Goal: Task Accomplishment & Management: Manage account settings

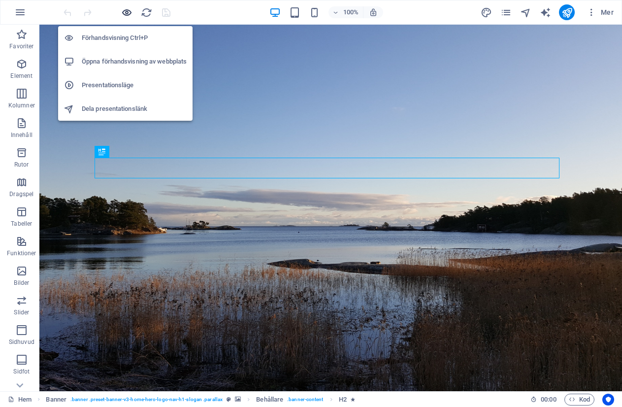
click at [129, 12] on icon "button" at bounding box center [126, 12] width 11 height 11
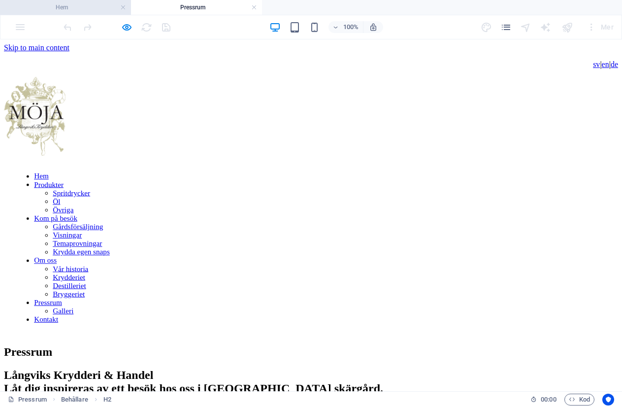
click at [75, 11] on h4 "Hem" at bounding box center [65, 7] width 131 height 11
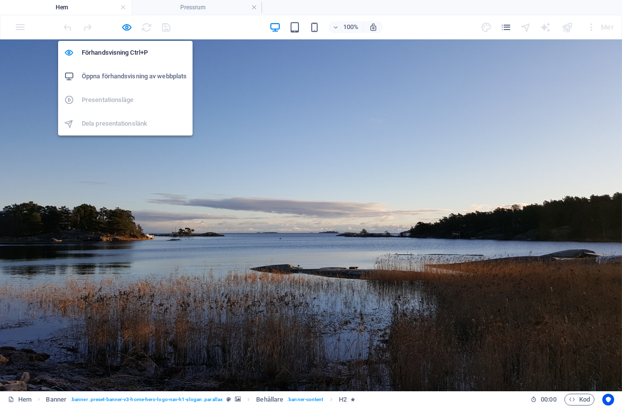
click at [127, 77] on h6 "Öppna förhandsvisning av webbplats" at bounding box center [134, 76] width 105 height 12
click at [116, 74] on h6 "Öppna förhandsvisning av webbplats" at bounding box center [134, 76] width 105 height 12
click at [126, 28] on icon "button" at bounding box center [126, 27] width 11 height 11
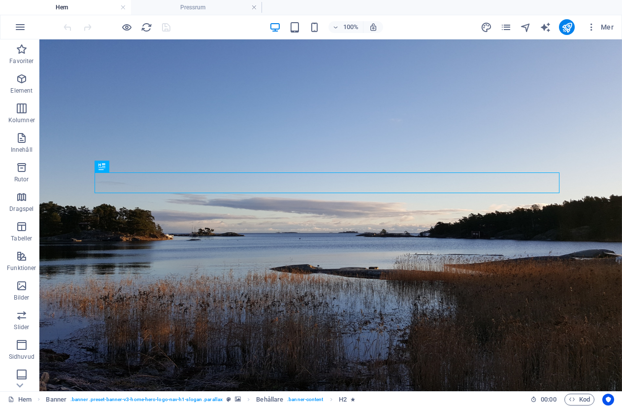
click at [8, 19] on div "100% Mer" at bounding box center [310, 27] width 621 height 24
click at [19, 25] on icon "button" at bounding box center [20, 27] width 12 height 12
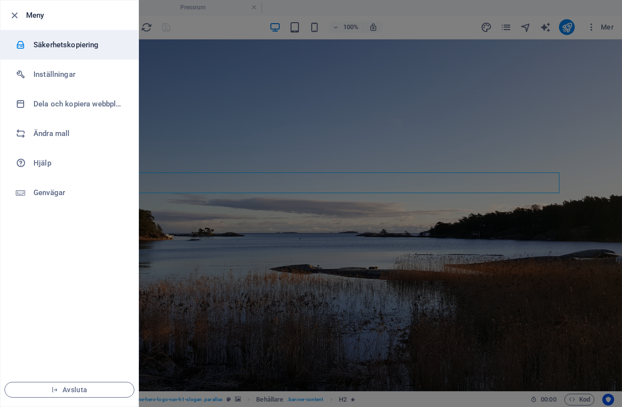
click at [49, 49] on h6 "Säkerhetskopiering" at bounding box center [78, 45] width 91 height 12
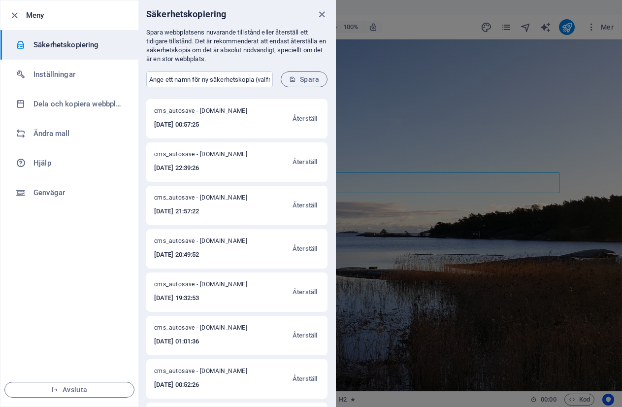
scroll to position [98, 0]
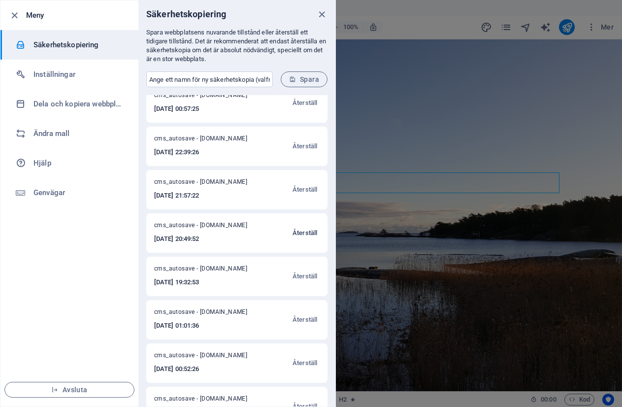
click at [303, 235] on span "Återställ" at bounding box center [304, 233] width 25 height 12
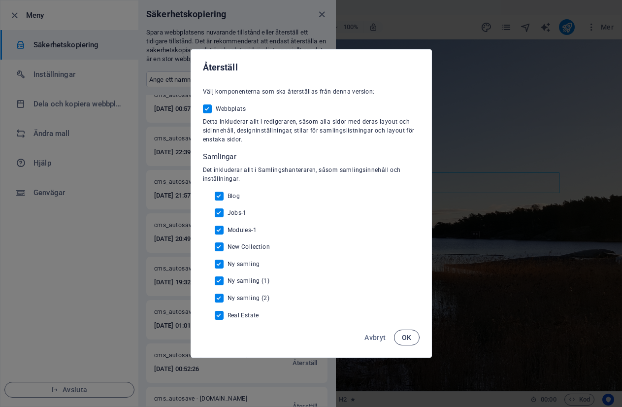
click at [400, 340] on button "OK" at bounding box center [407, 337] width 26 height 16
checkbox input "false"
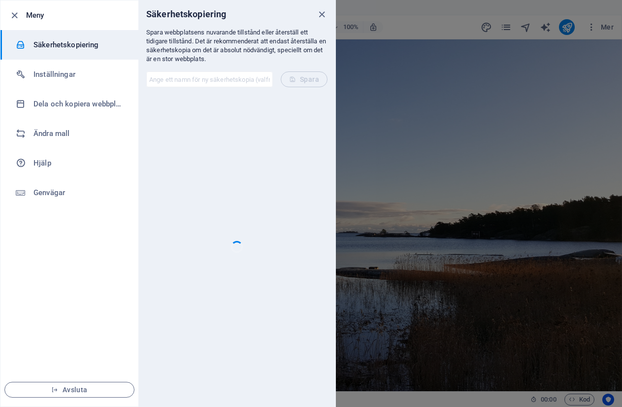
scroll to position [0, 0]
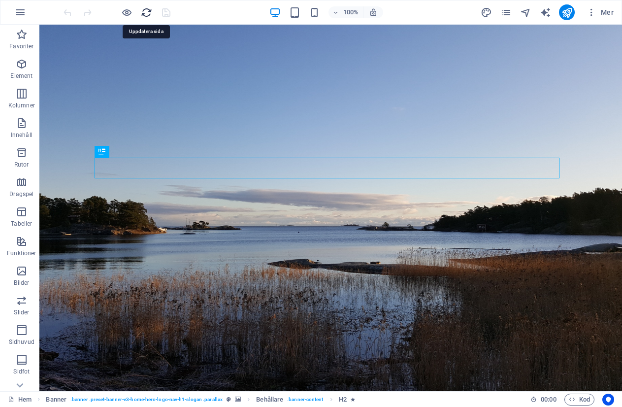
click at [144, 9] on icon "reload" at bounding box center [146, 12] width 11 height 11
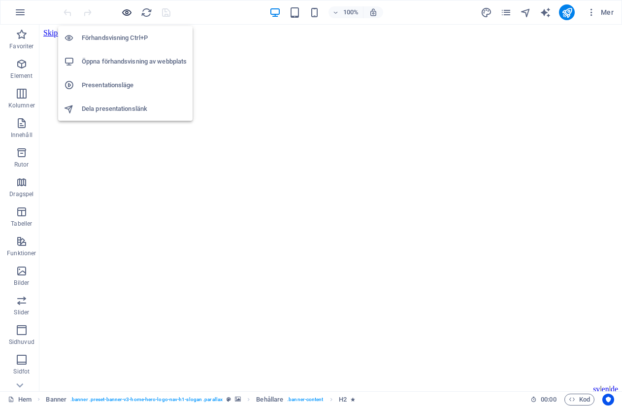
click at [127, 9] on icon "button" at bounding box center [126, 12] width 11 height 11
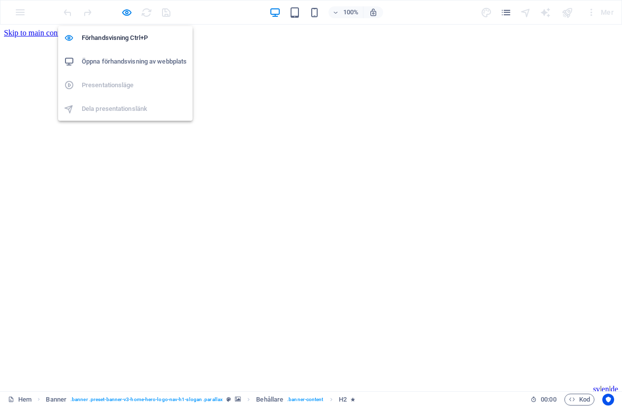
click at [120, 58] on h6 "Öppna förhandsvisning av webbplats" at bounding box center [134, 62] width 105 height 12
click at [118, 61] on h6 "Öppna förhandsvisning av webbplats" at bounding box center [134, 62] width 105 height 12
